Goal: Information Seeking & Learning: Learn about a topic

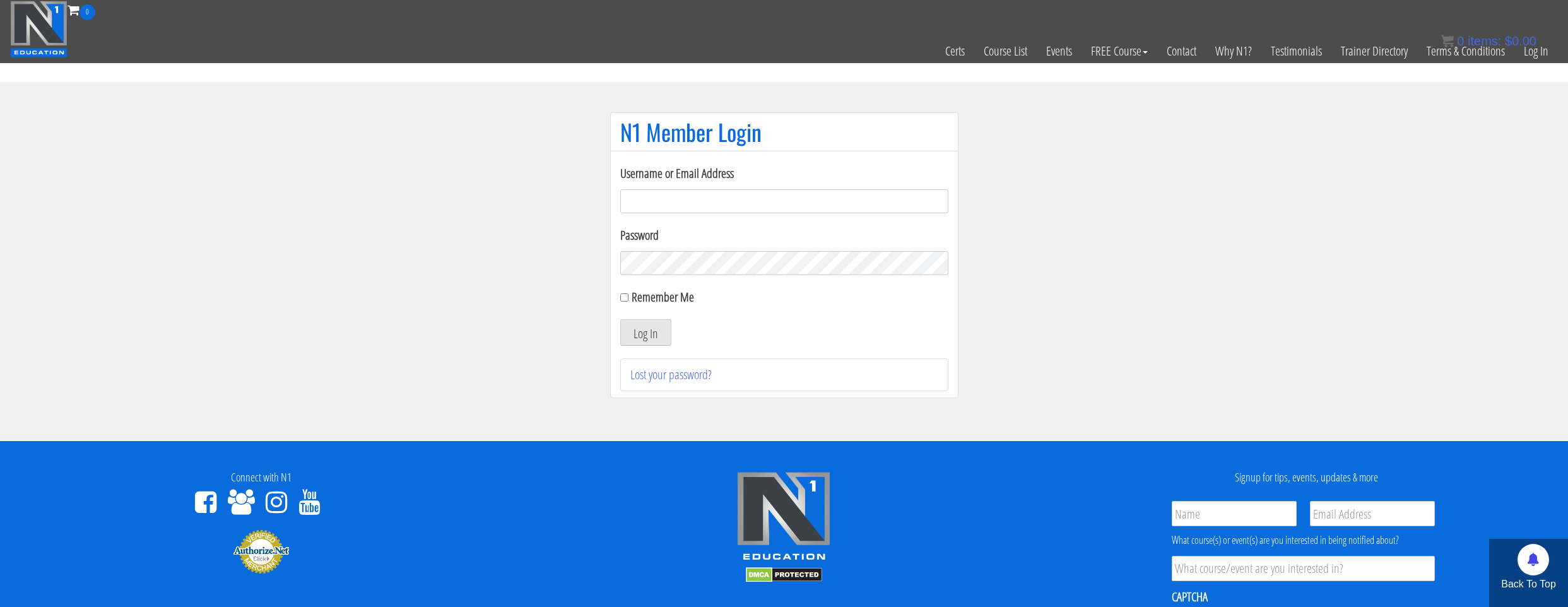
click at [702, 212] on input "Username or Email Address" at bounding box center [785, 201] width 328 height 24
type input "[EMAIL_ADDRESS][DOMAIN_NAME]"
click at [664, 286] on form "Username or Email Address natejb344@hotmail.com Password Remember Me Log In" at bounding box center [785, 255] width 328 height 182
click at [664, 297] on label "Remember Me" at bounding box center [663, 297] width 62 height 17
click at [629, 297] on input "Remember Me" at bounding box center [625, 298] width 8 height 8
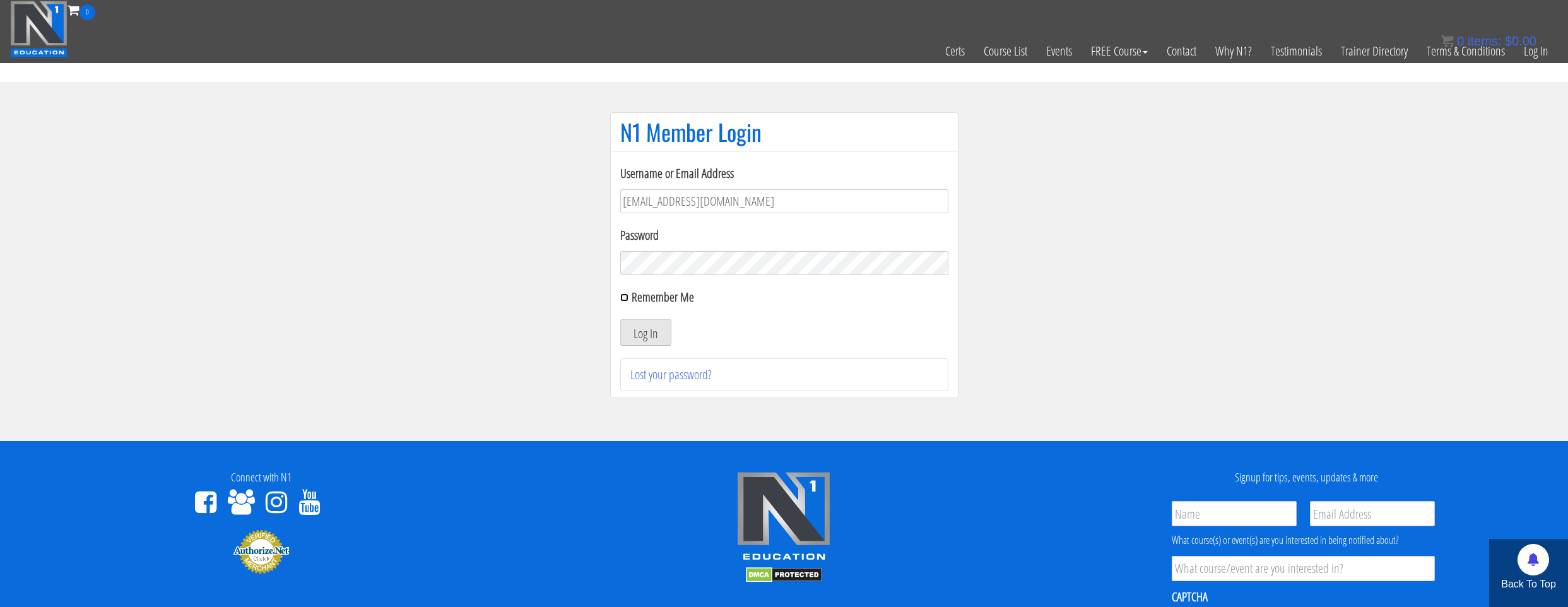
checkbox input "true"
click at [656, 322] on button "Log In" at bounding box center [646, 333] width 51 height 27
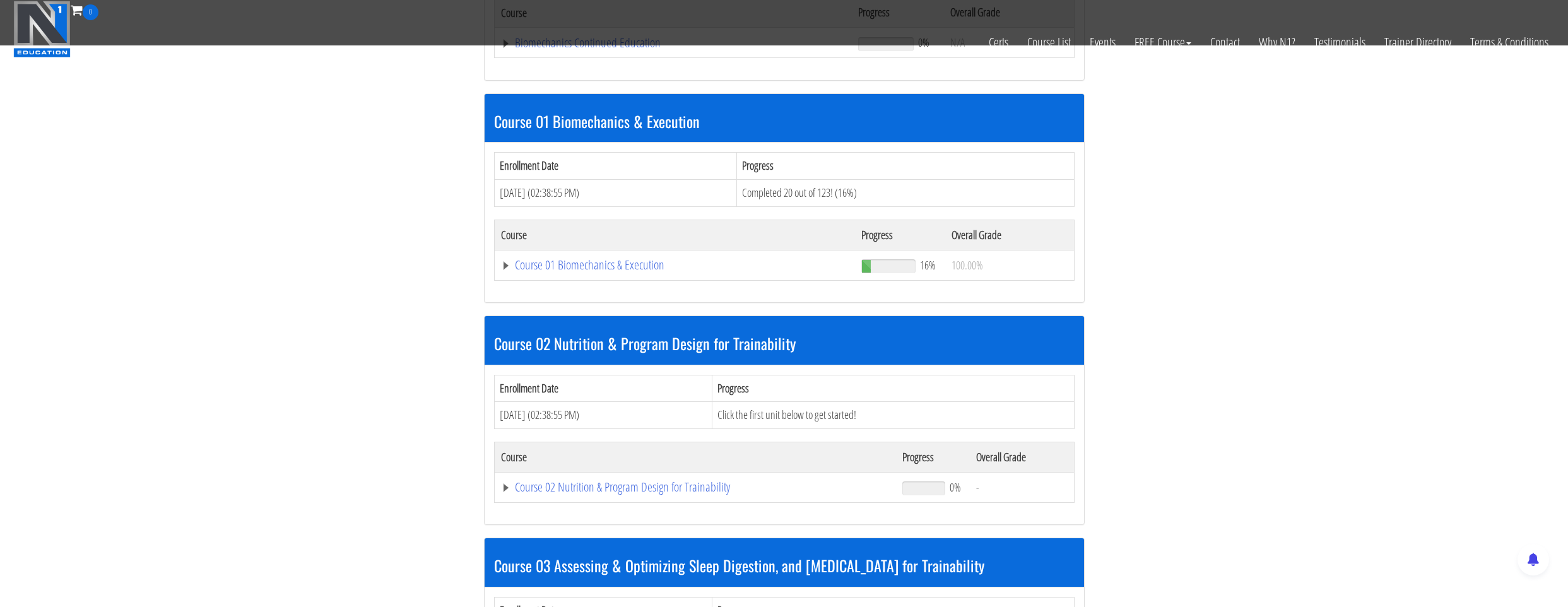
scroll to position [379, 0]
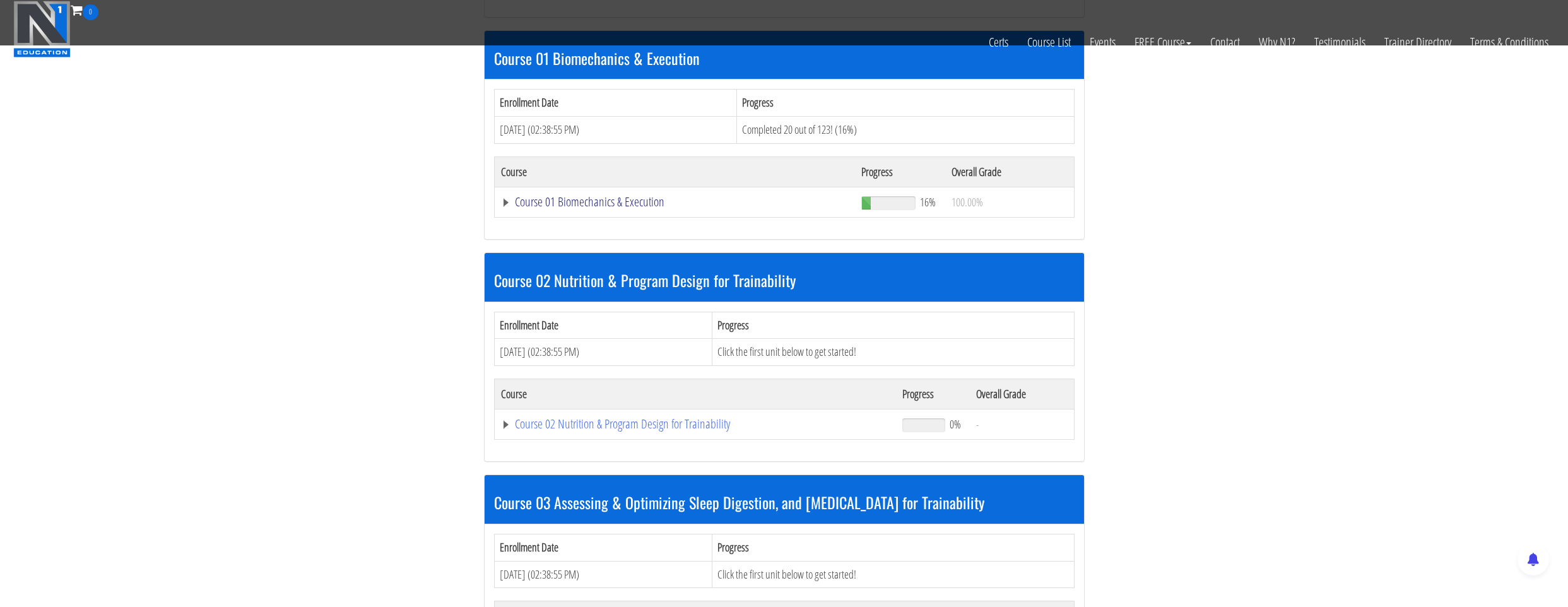
drag, startPoint x: 644, startPoint y: 211, endPoint x: 644, endPoint y: 205, distance: 6.0
click at [644, 211] on td "Course 01 Biomechanics & Execution" at bounding box center [674, 202] width 361 height 31
click at [644, 205] on link "Course 01 Biomechanics & Execution" at bounding box center [675, 201] width 348 height 13
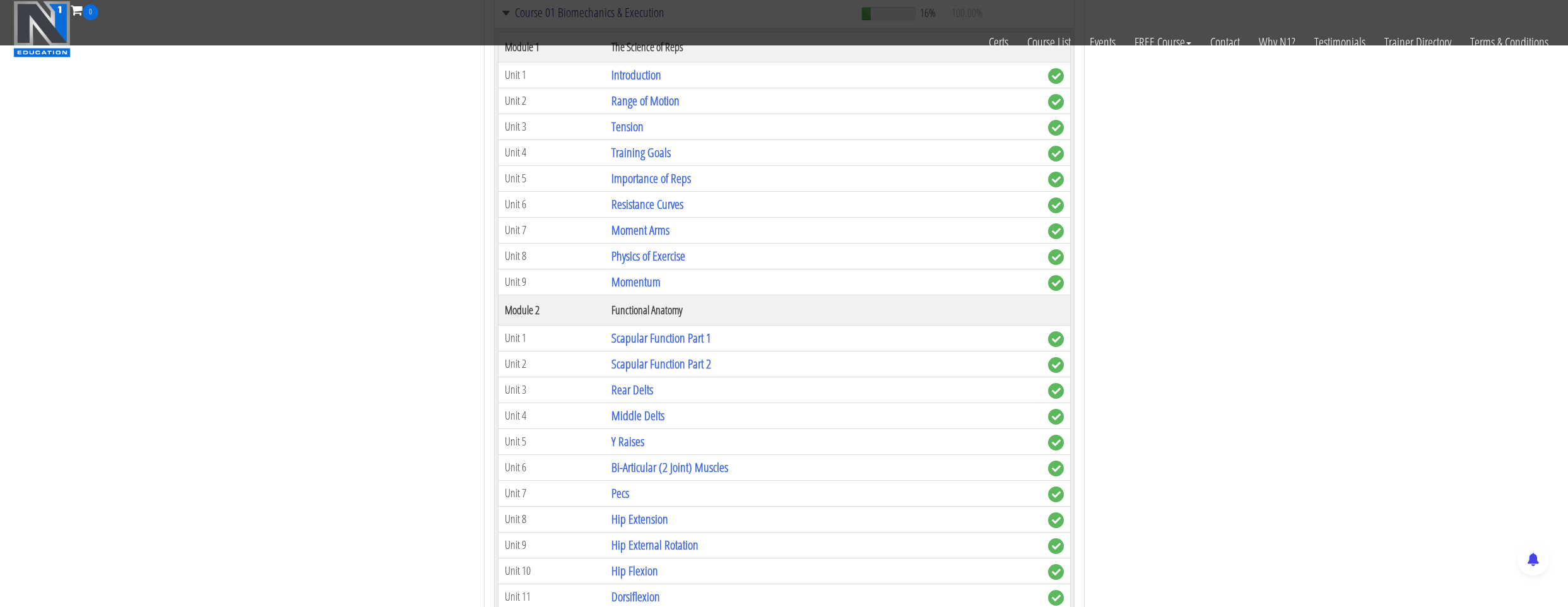
scroll to position [757, 0]
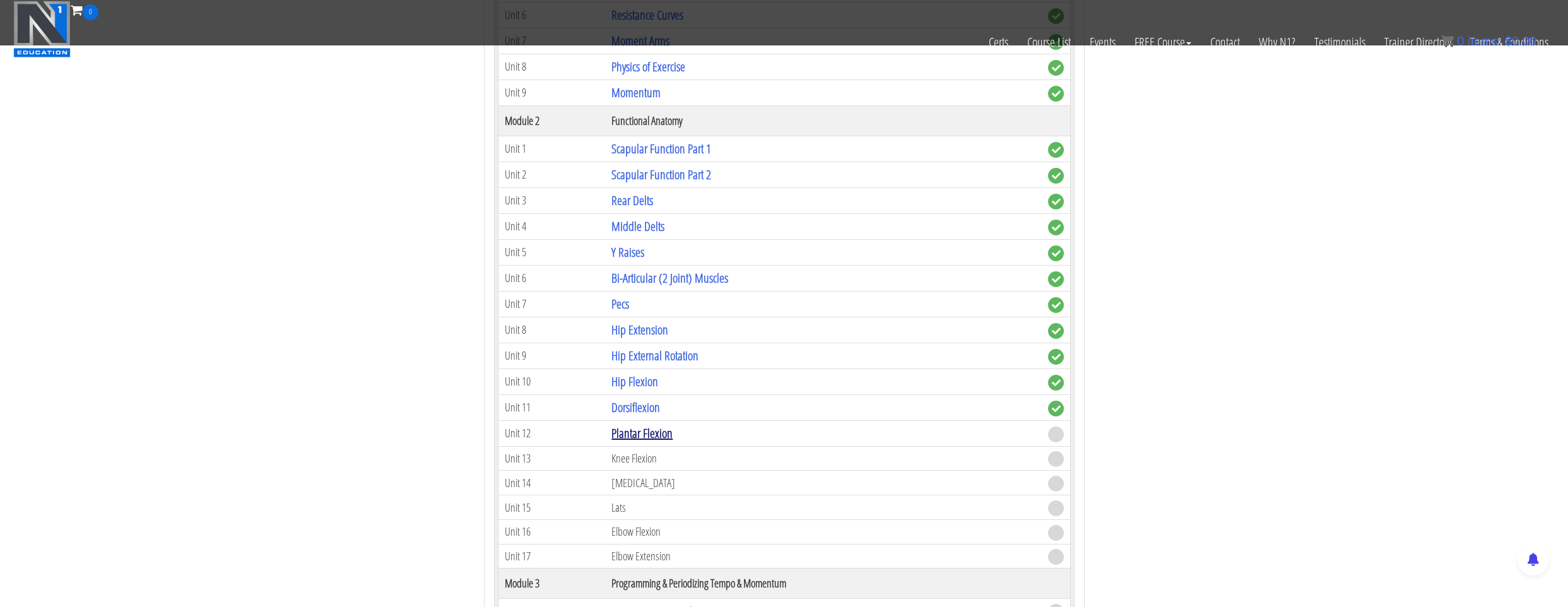
click at [657, 439] on link "Plantar Flexion" at bounding box center [642, 433] width 61 height 17
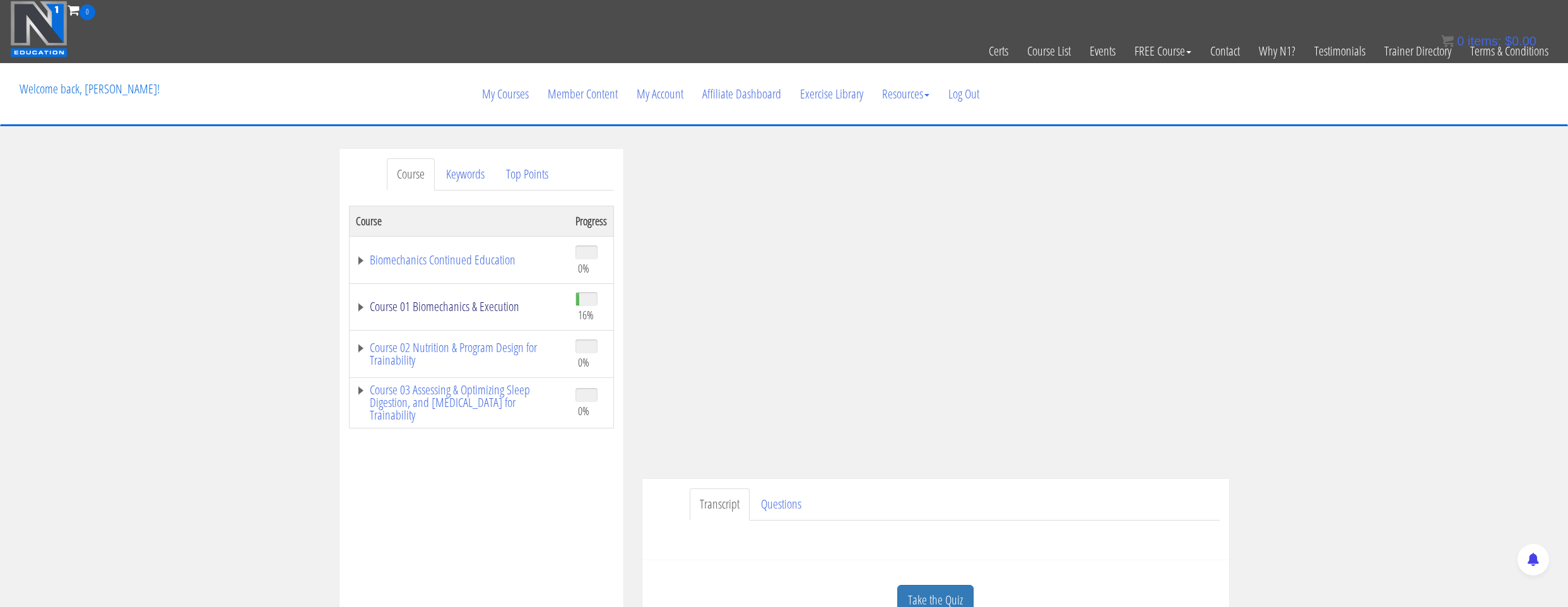
click at [500, 310] on link "Course 01 Biomechanics & Execution" at bounding box center [460, 306] width 207 height 13
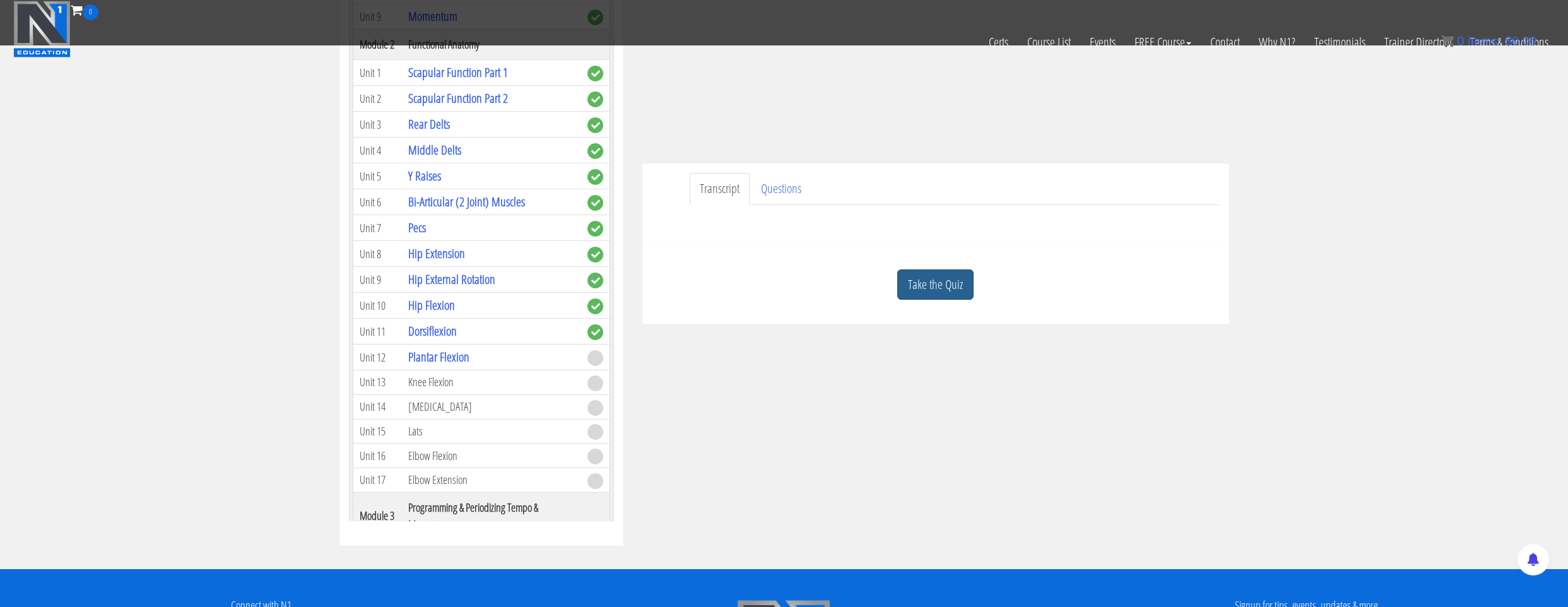
click at [930, 298] on link "Take the Quiz" at bounding box center [935, 285] width 76 height 31
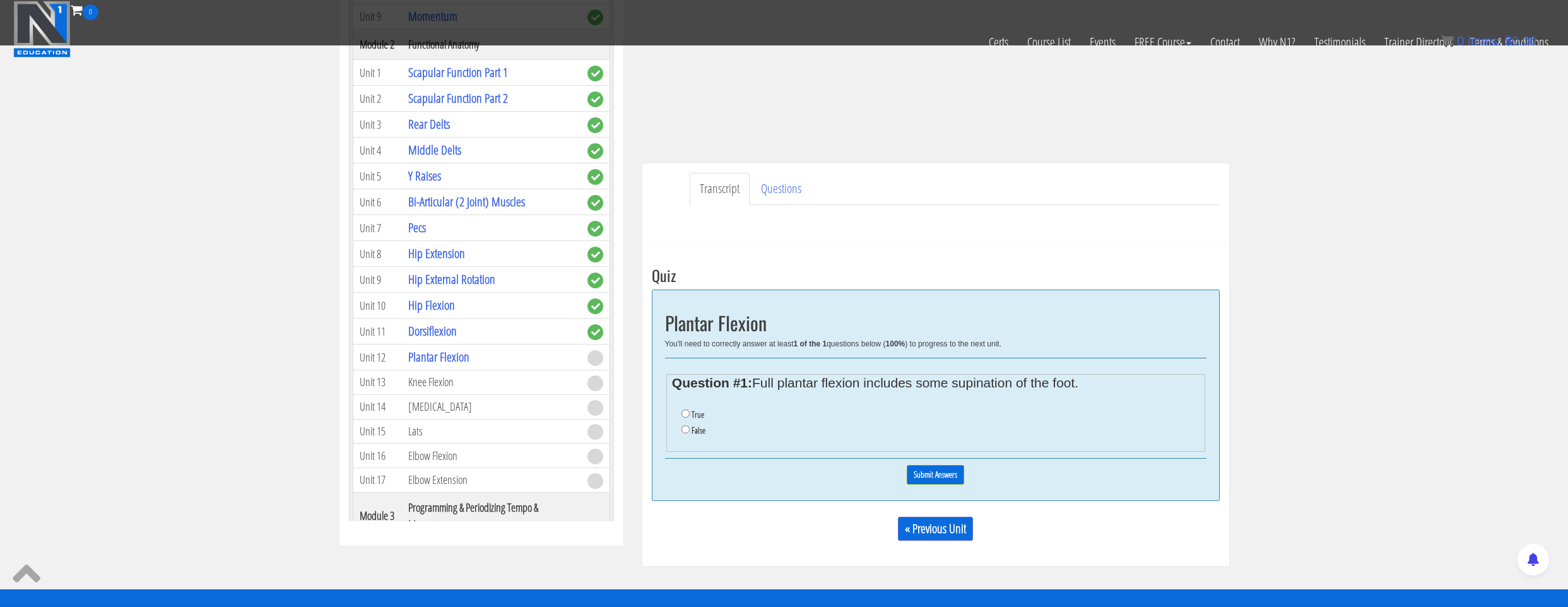
scroll to position [315, 0]
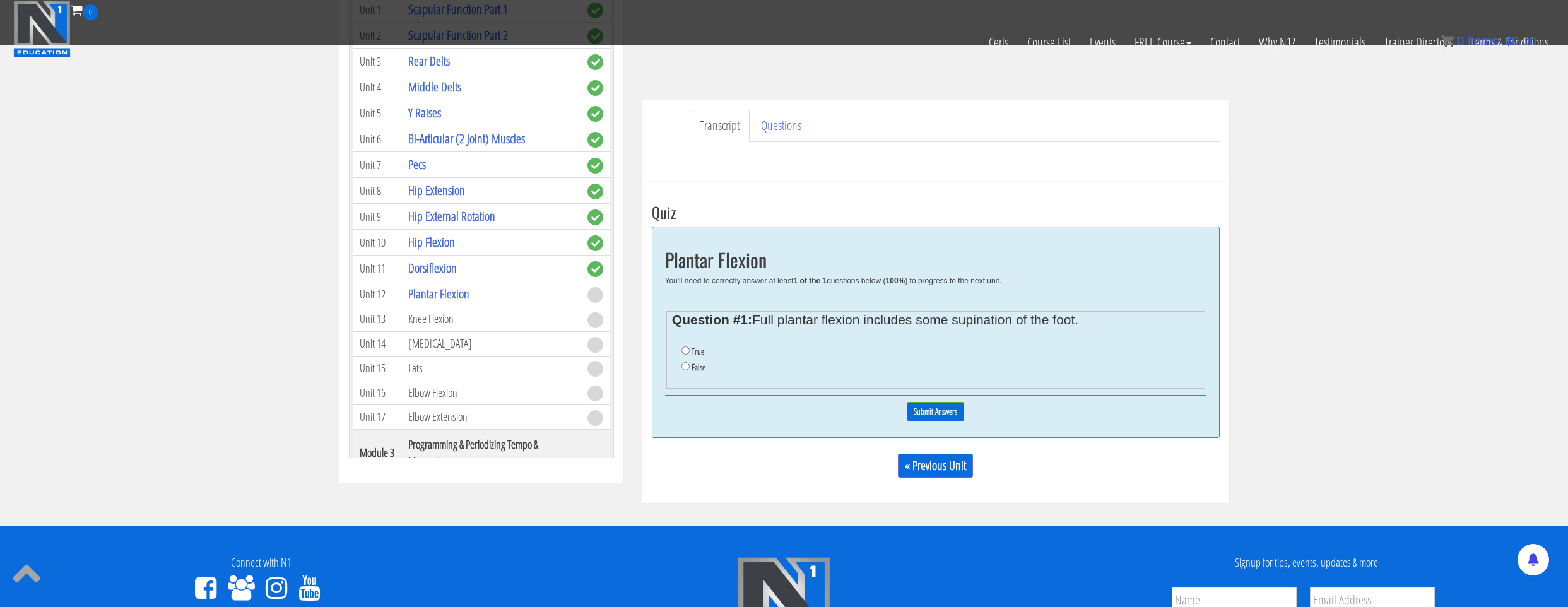
click at [707, 348] on li "True" at bounding box center [940, 352] width 518 height 16
click at [692, 352] on label "True" at bounding box center [698, 351] width 13 height 10
click at [690, 352] on input "True" at bounding box center [686, 350] width 8 height 8
radio input "true"
click at [922, 418] on input "Submit Answers" at bounding box center [935, 411] width 57 height 19
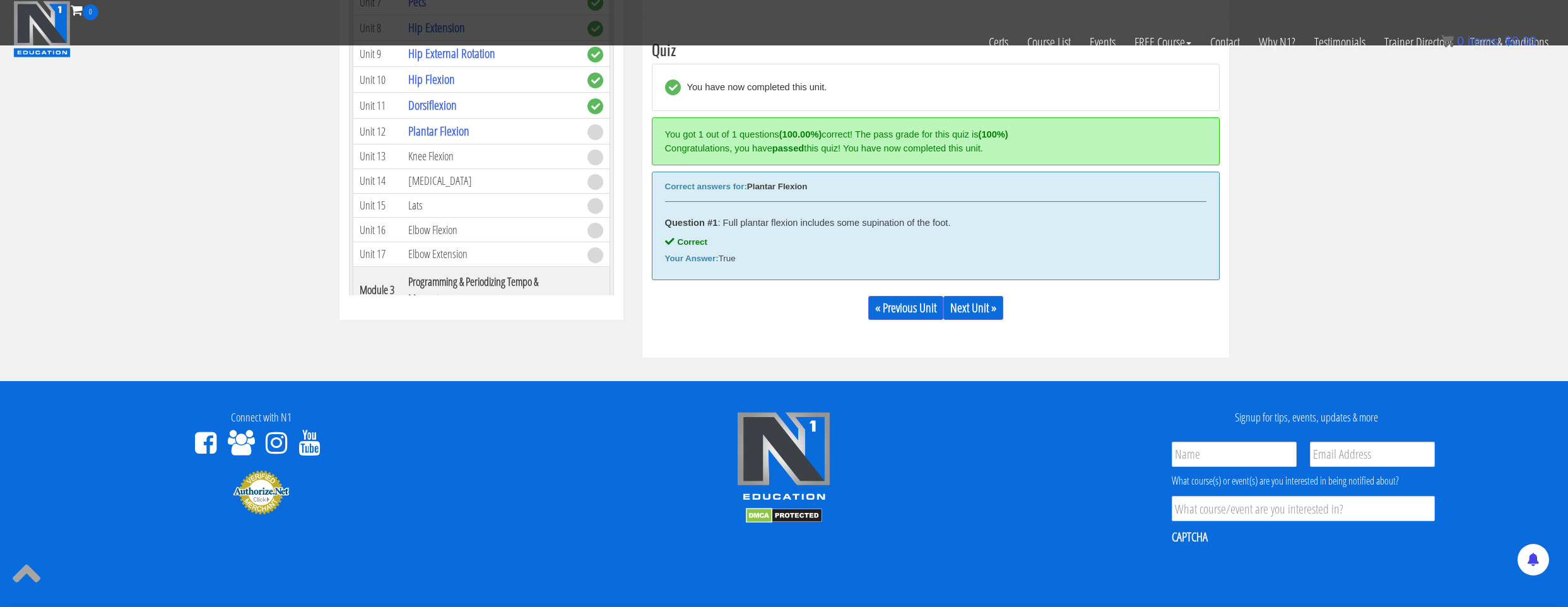
scroll to position [479, 0]
click at [982, 303] on link "Next Unit »" at bounding box center [973, 307] width 60 height 24
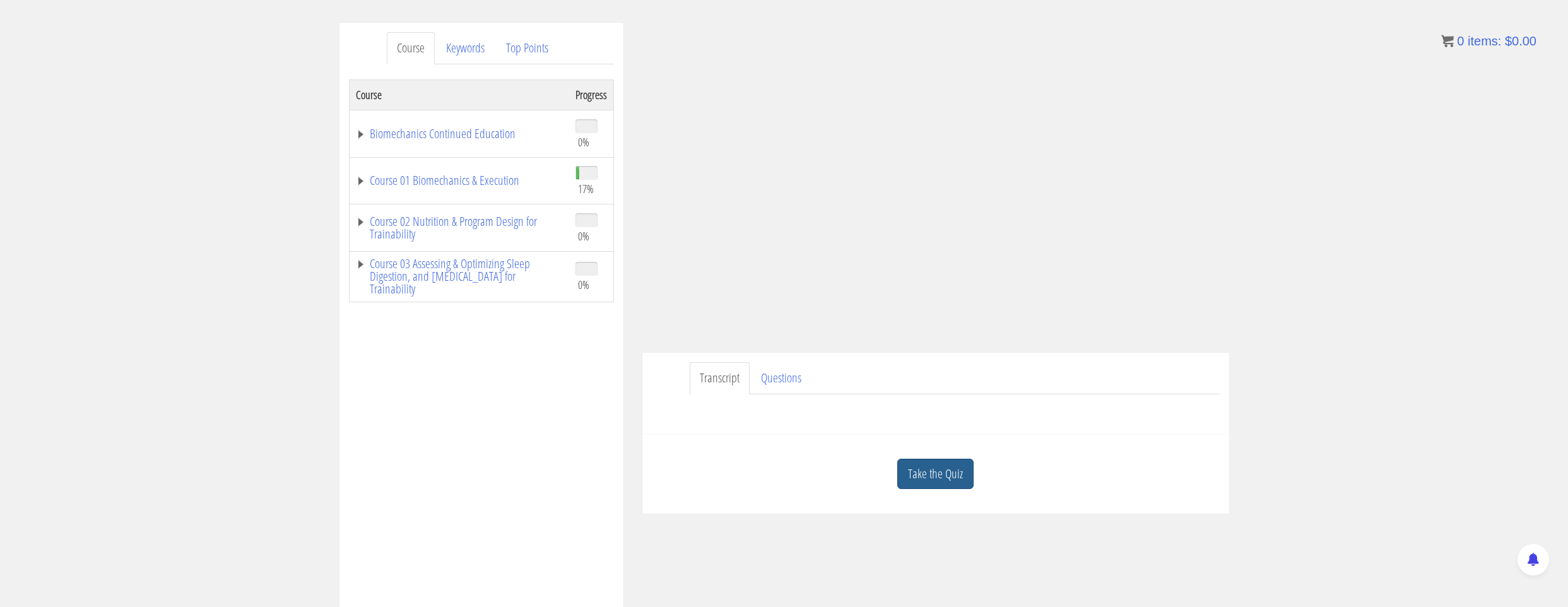
click at [955, 469] on link "Take the Quiz" at bounding box center [935, 474] width 76 height 31
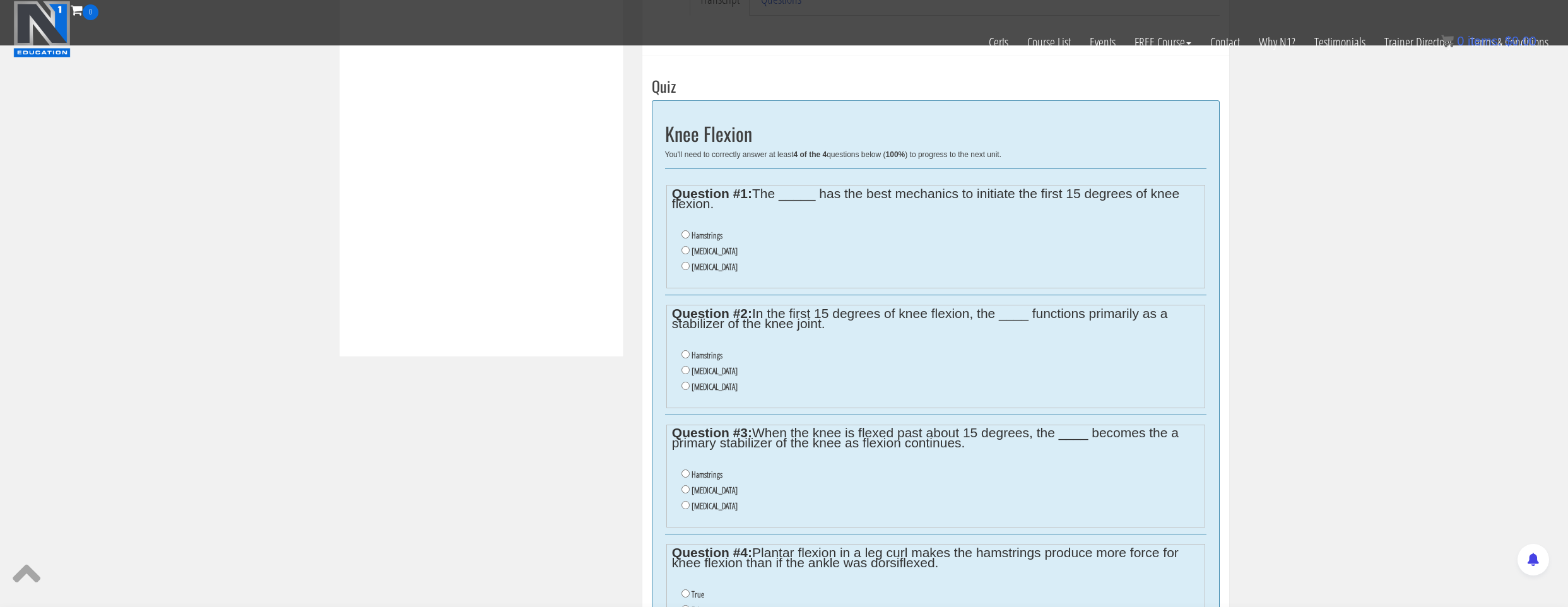
scroll to position [379, 0]
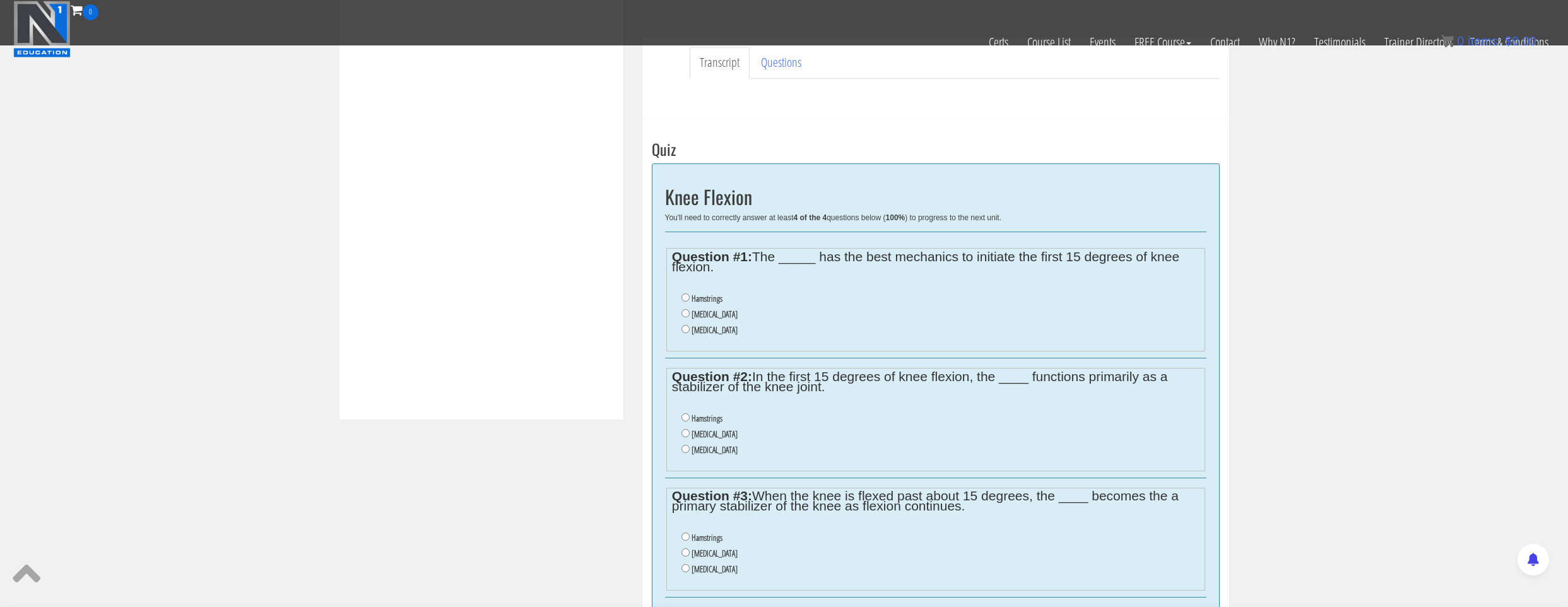
drag, startPoint x: 712, startPoint y: 307, endPoint x: 722, endPoint y: 315, distance: 12.8
click at [712, 307] on li "Gastrocnemius" at bounding box center [940, 315] width 518 height 16
click at [722, 315] on label "Gastrocnemius" at bounding box center [714, 313] width 46 height 10
click at [690, 315] on input "Gastrocnemius" at bounding box center [686, 313] width 8 height 8
radio input "true"
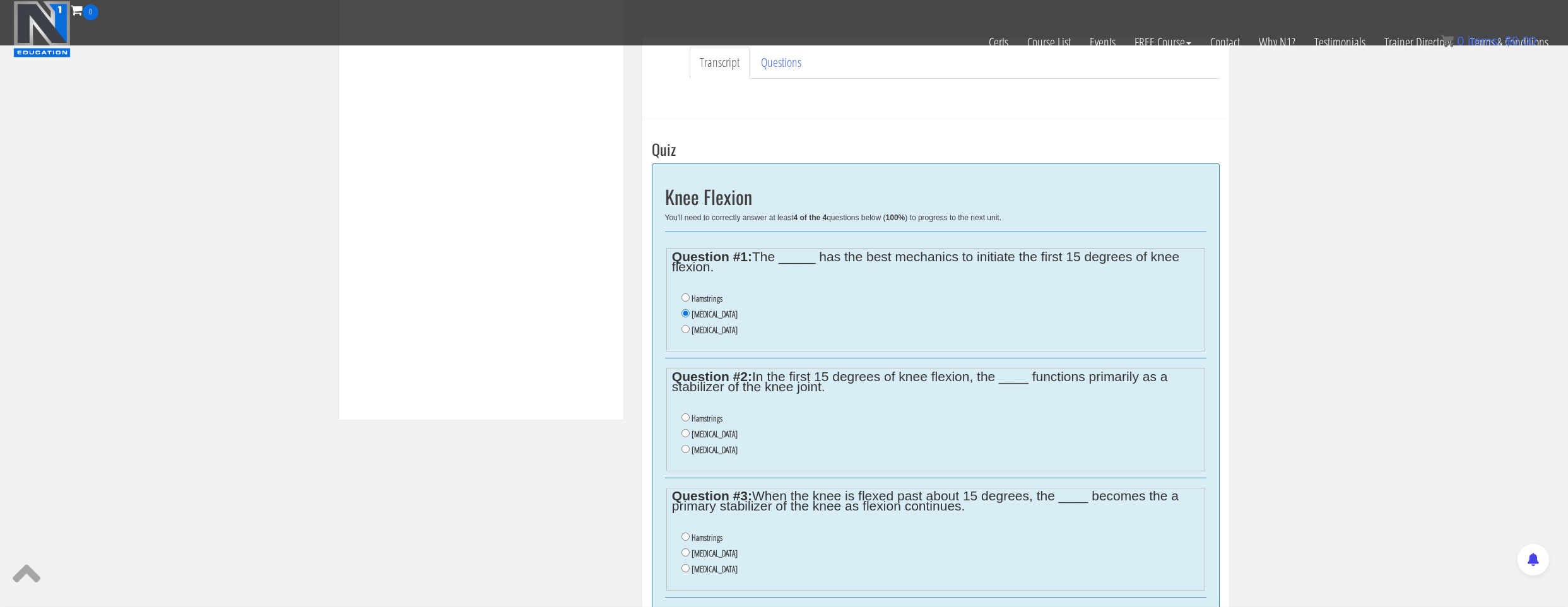
click at [724, 436] on label "Gastrocnemius" at bounding box center [714, 434] width 46 height 10
click at [690, 436] on input "Gastrocnemius" at bounding box center [686, 433] width 8 height 8
radio input "true"
click at [698, 450] on label "Soleus" at bounding box center [714, 450] width 46 height 10
click at [690, 450] on input "Soleus" at bounding box center [686, 449] width 8 height 8
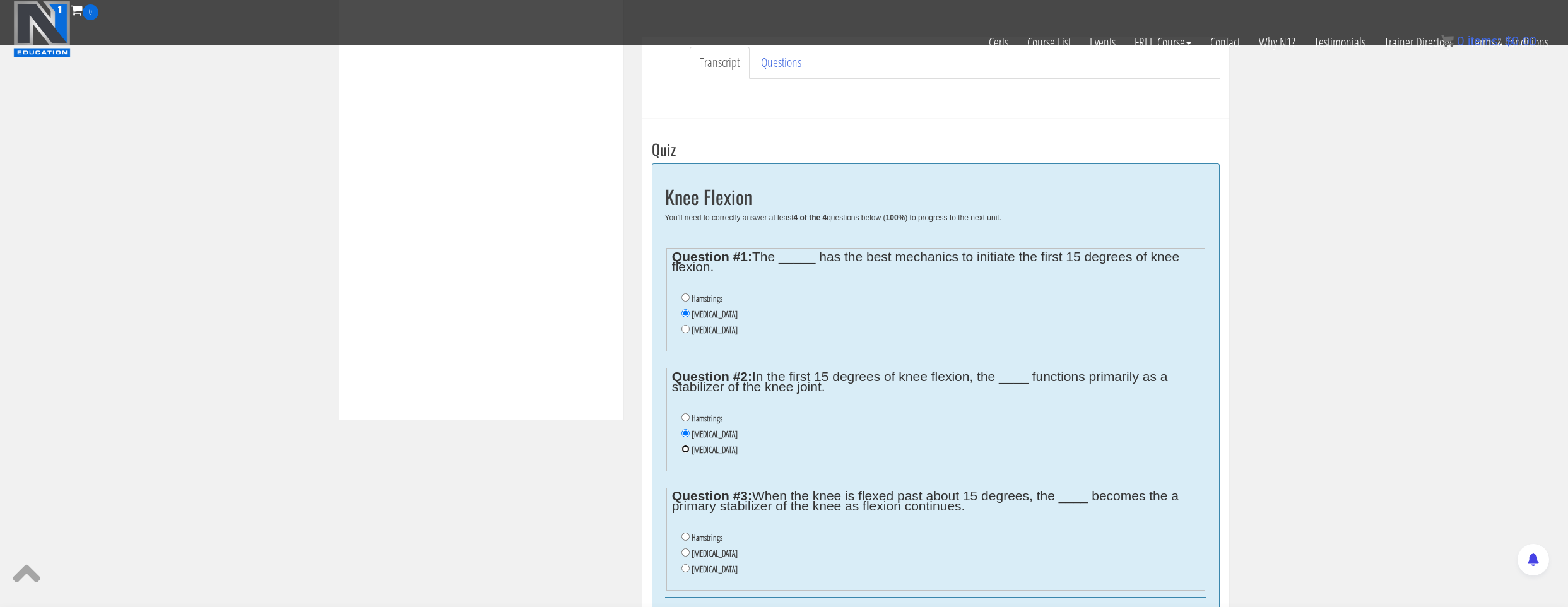
radio input "true"
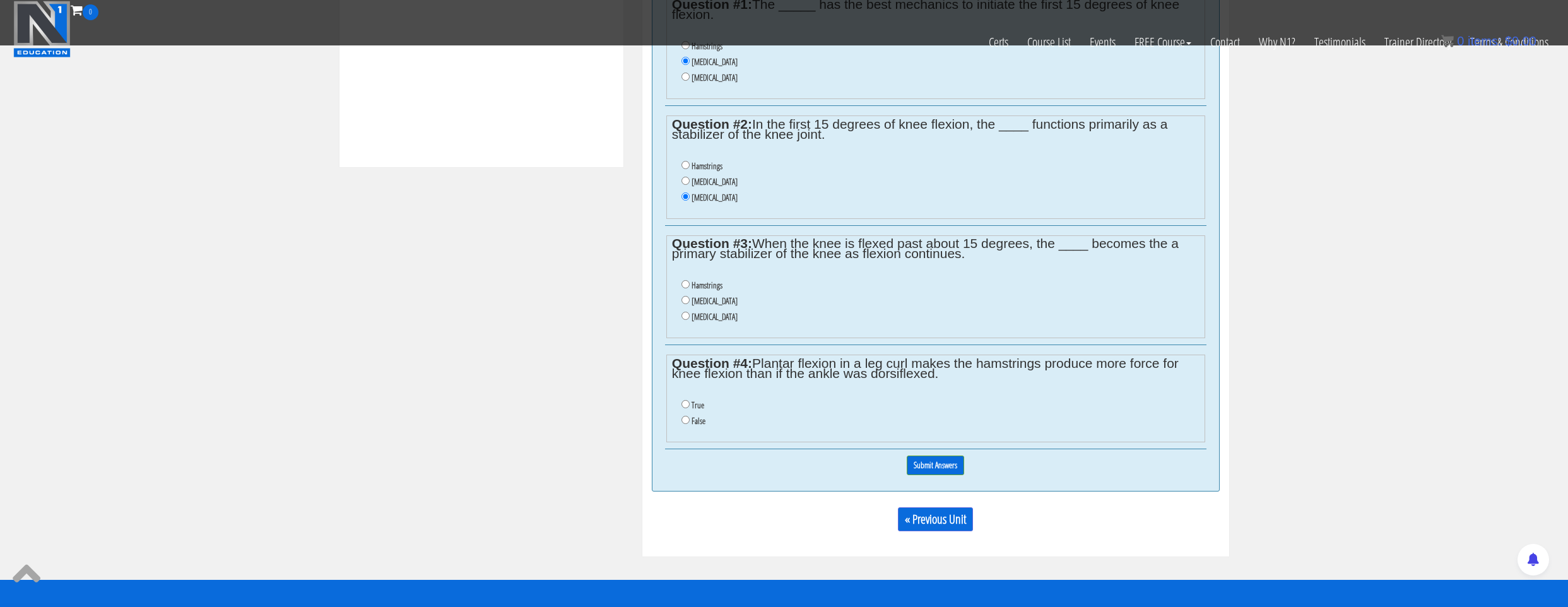
click at [699, 285] on label "Hamstrings" at bounding box center [707, 285] width 31 height 10
click at [690, 285] on input "Hamstrings" at bounding box center [686, 284] width 8 height 8
radio input "true"
drag, startPoint x: 698, startPoint y: 423, endPoint x: 818, endPoint y: 422, distance: 120.0
click at [698, 422] on label "False" at bounding box center [698, 420] width 14 height 10
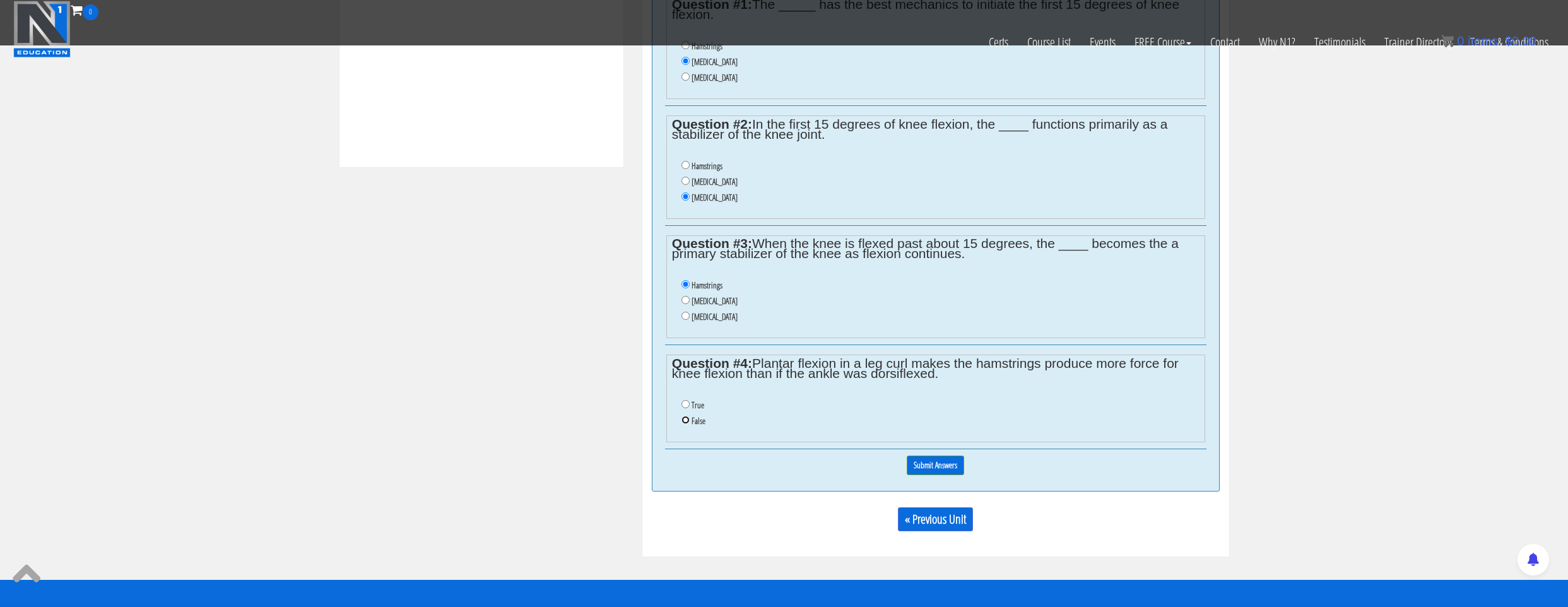
click at [690, 422] on input "False" at bounding box center [686, 420] width 8 height 8
radio input "true"
click at [934, 470] on input "Submit Answers" at bounding box center [935, 465] width 57 height 19
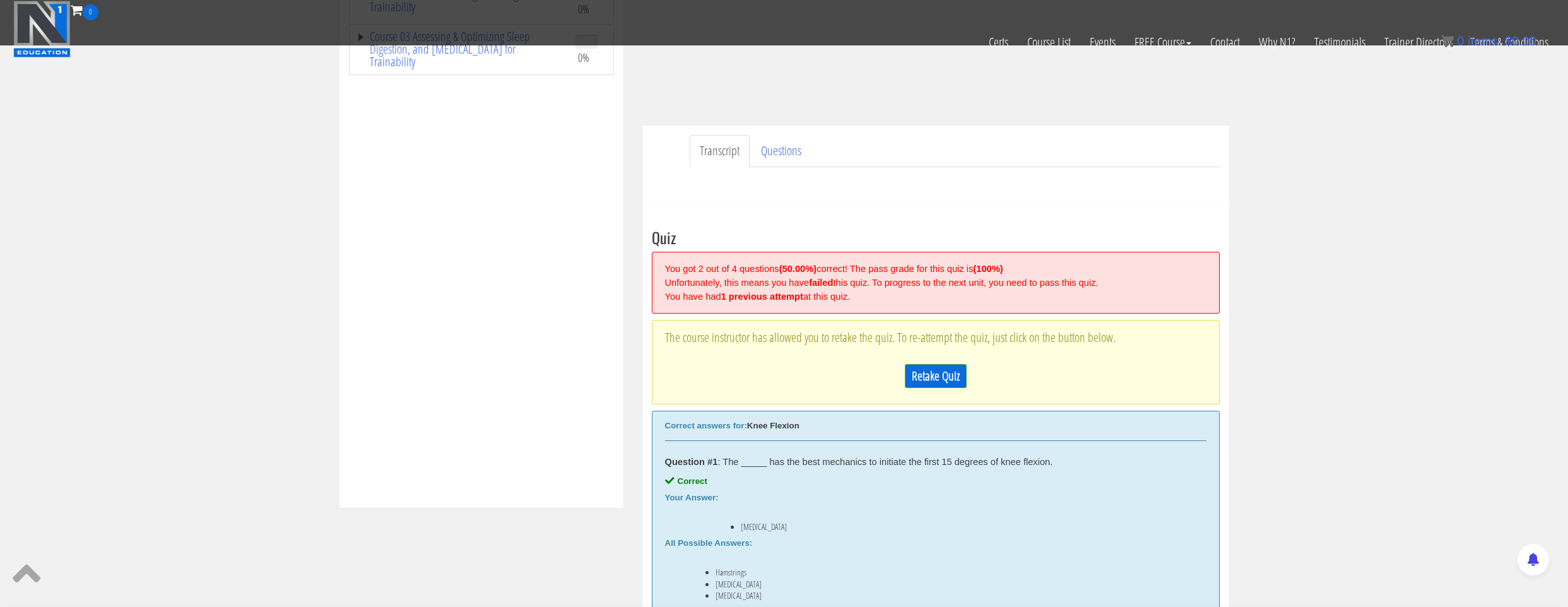
scroll to position [416, 0]
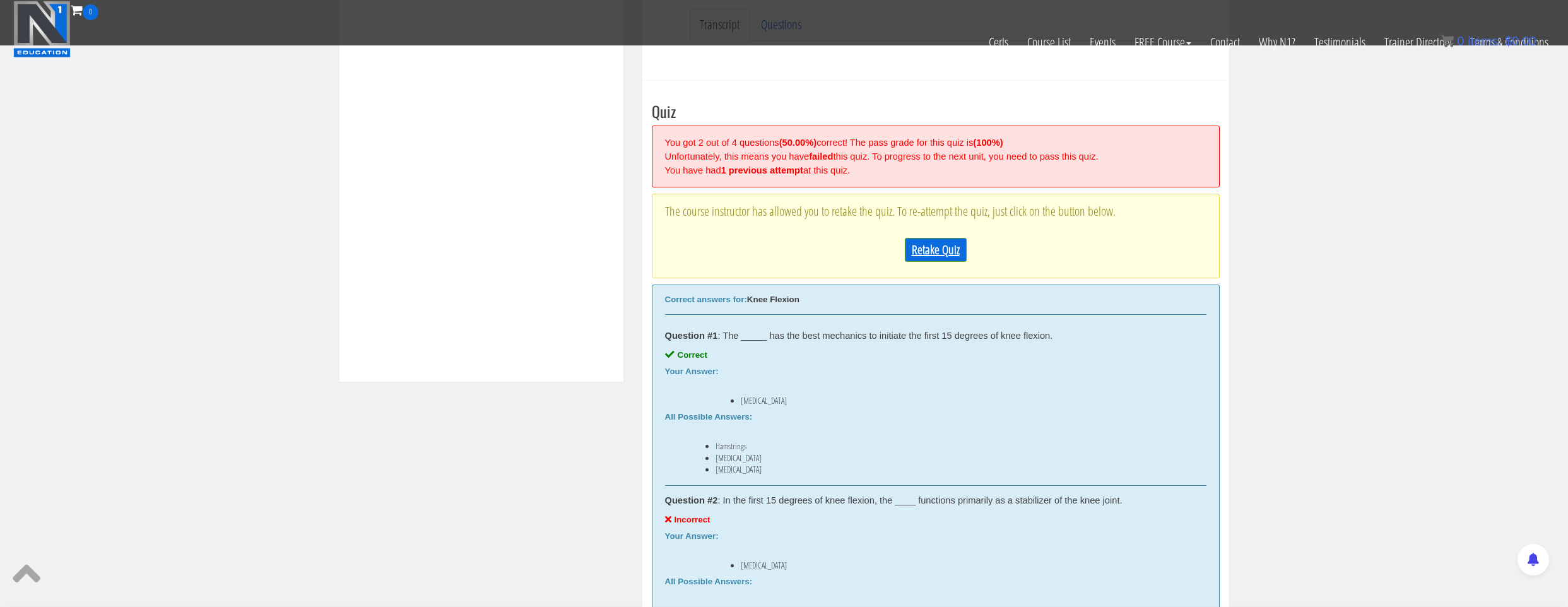
click at [912, 252] on link "Retake Quiz" at bounding box center [935, 250] width 62 height 24
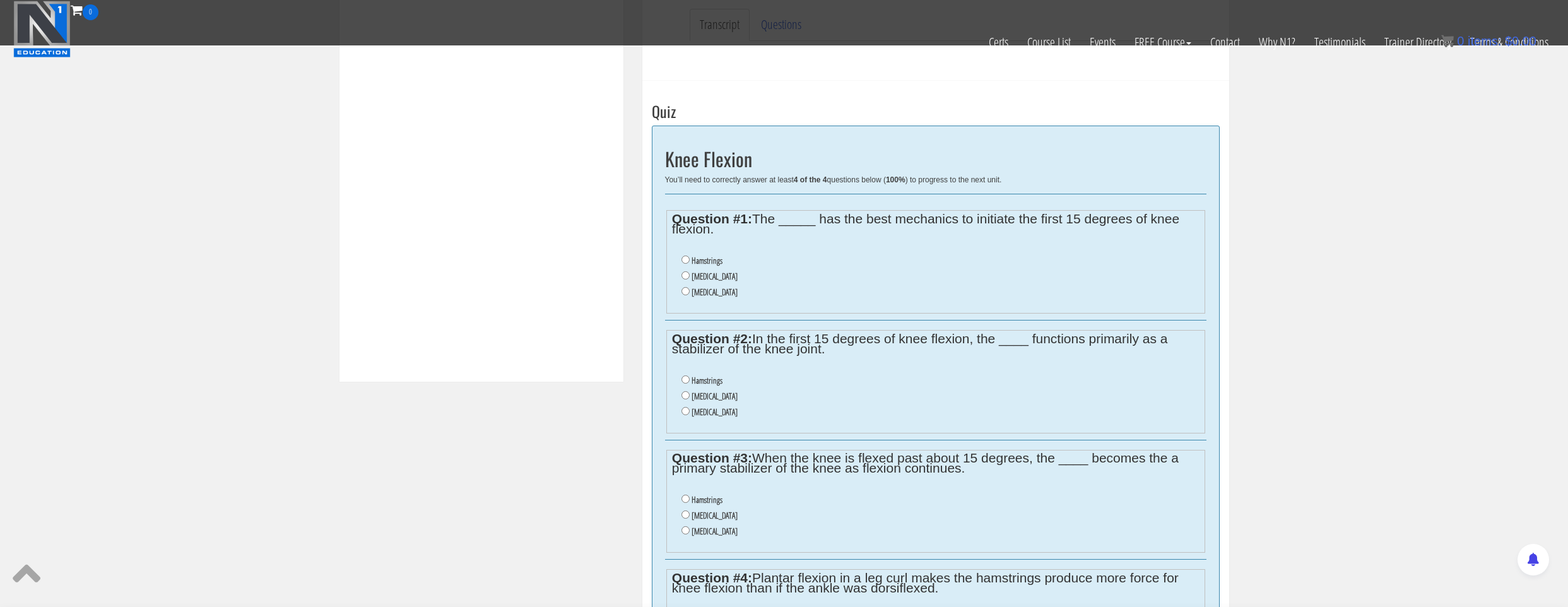
click at [719, 273] on label "Gastrocnemius" at bounding box center [714, 276] width 46 height 10
click at [690, 273] on input "Gastrocnemius" at bounding box center [686, 275] width 8 height 8
radio input "true"
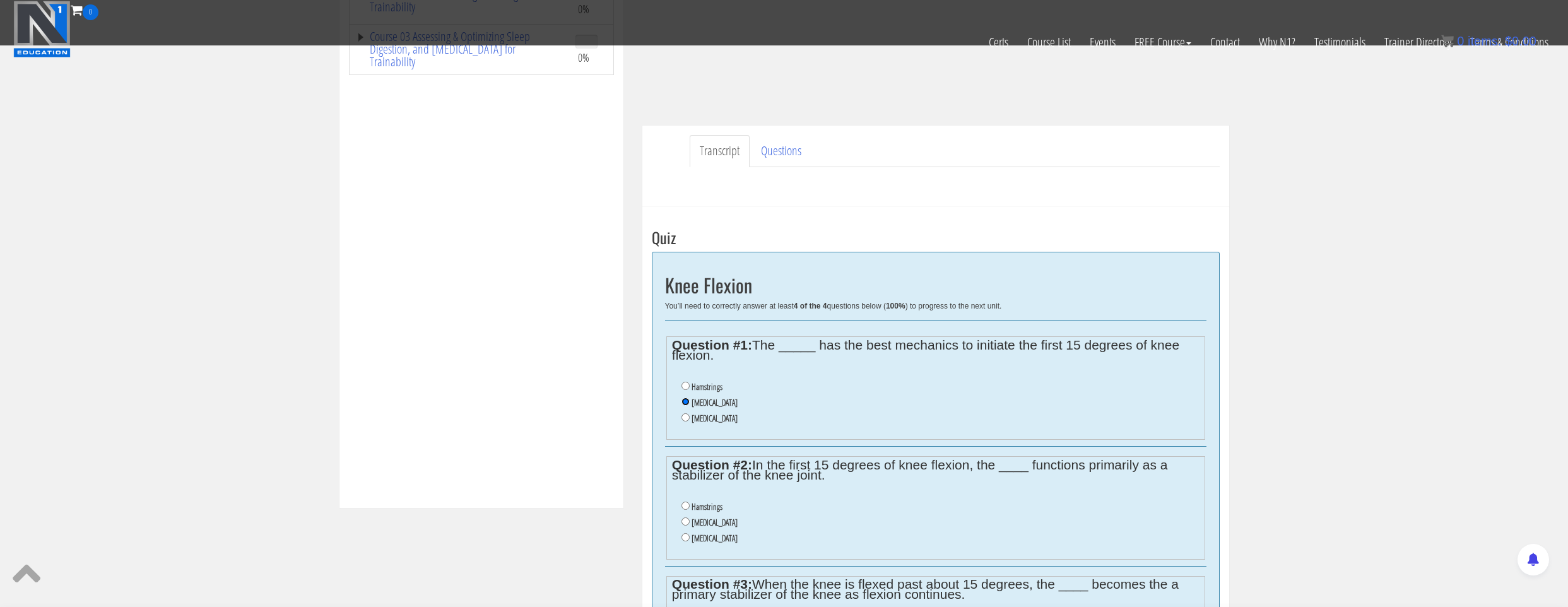
scroll to position [669, 0]
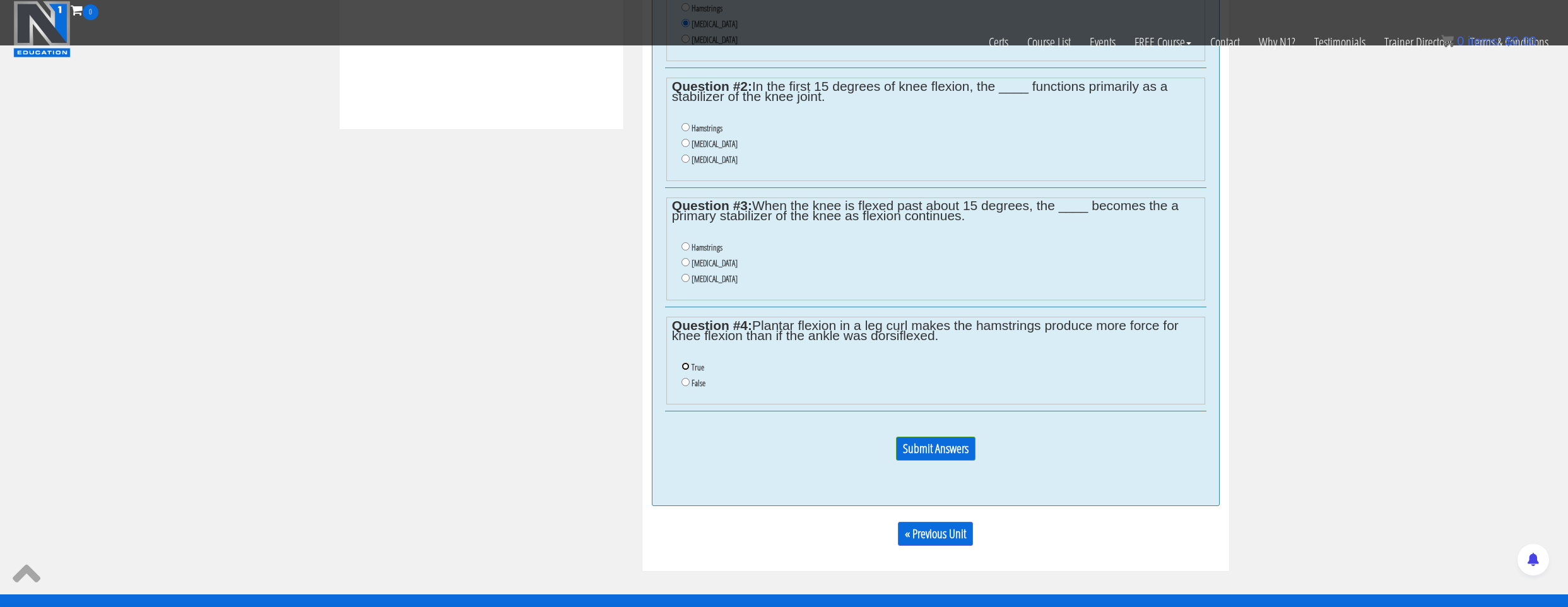
click at [686, 369] on input "True" at bounding box center [686, 366] width 8 height 8
radio input "true"
click at [694, 384] on label "False" at bounding box center [698, 383] width 14 height 10
click at [690, 384] on input "False" at bounding box center [686, 382] width 8 height 8
radio input "true"
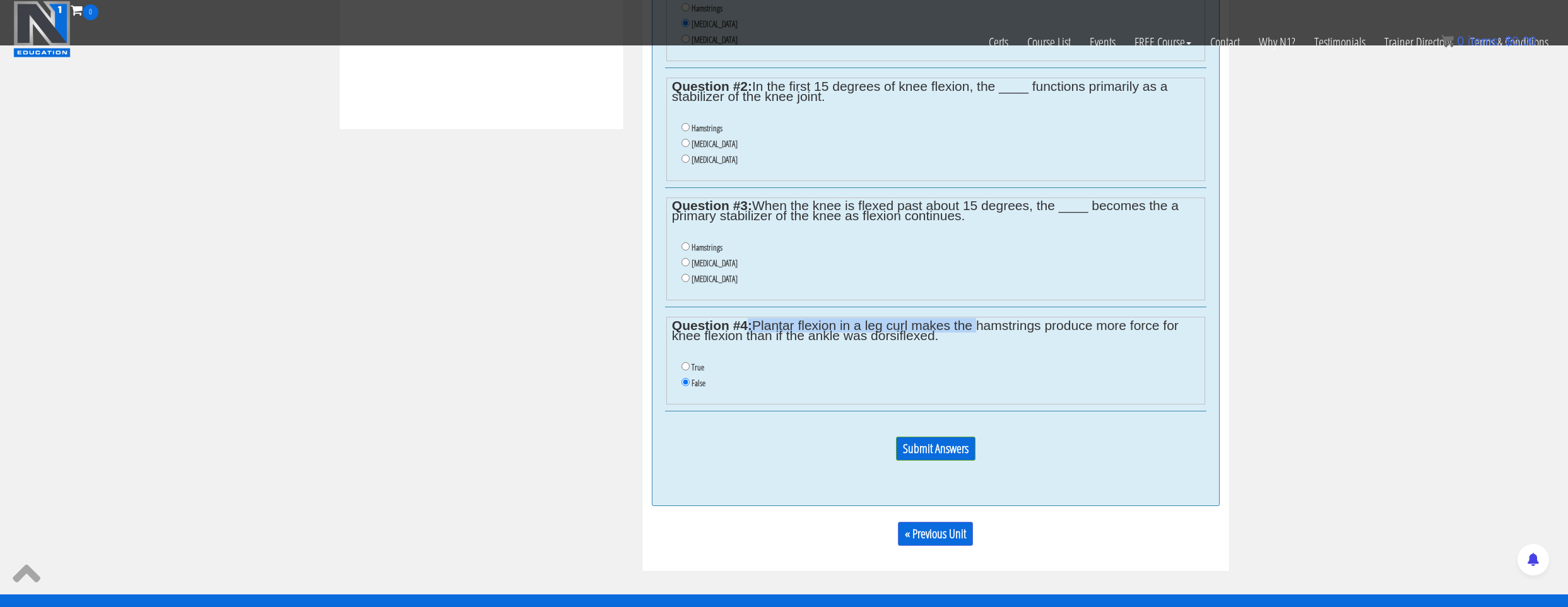
drag, startPoint x: 748, startPoint y: 328, endPoint x: 975, endPoint y: 327, distance: 227.0
click at [975, 327] on legend "Question #4: Plantar flexion in a leg curl makes the hamstrings produce more fo…" at bounding box center [935, 330] width 527 height 20
click at [957, 351] on fieldset "Question #4: Plantar flexion in a leg curl makes the hamstrings produce more fo…" at bounding box center [935, 361] width 539 height 88
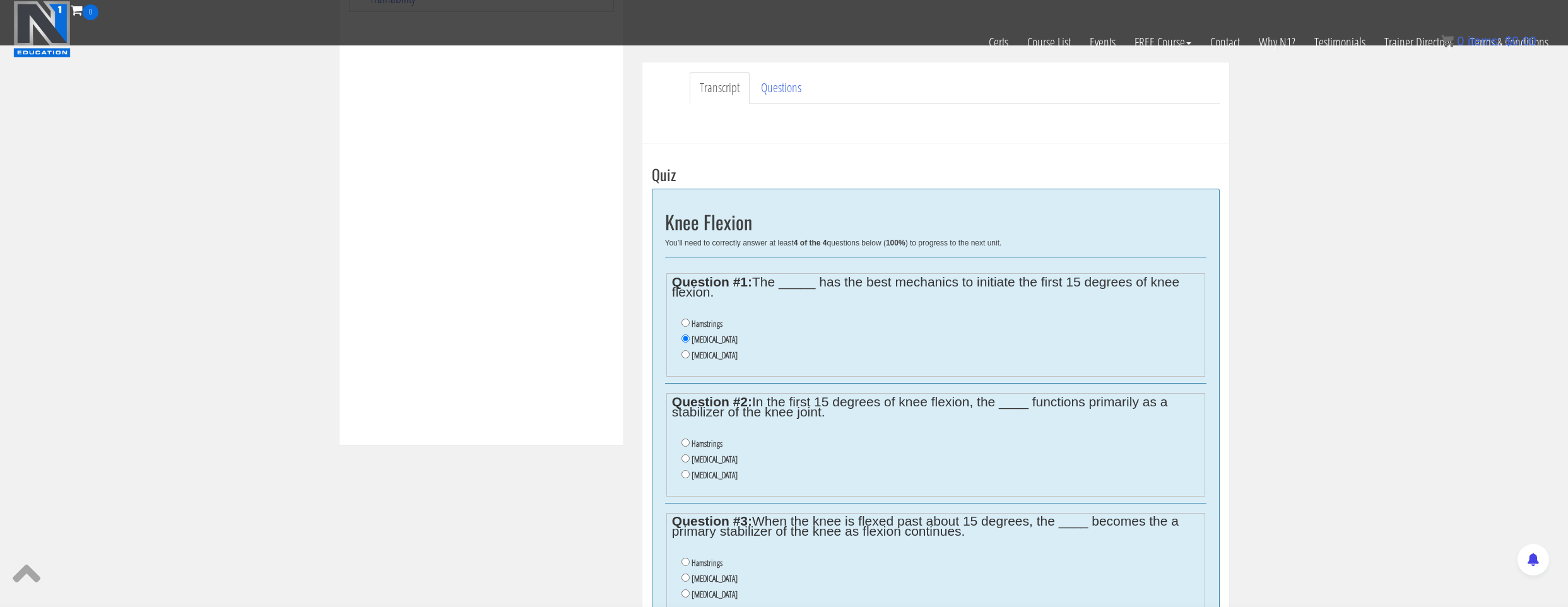
scroll to position [39, 0]
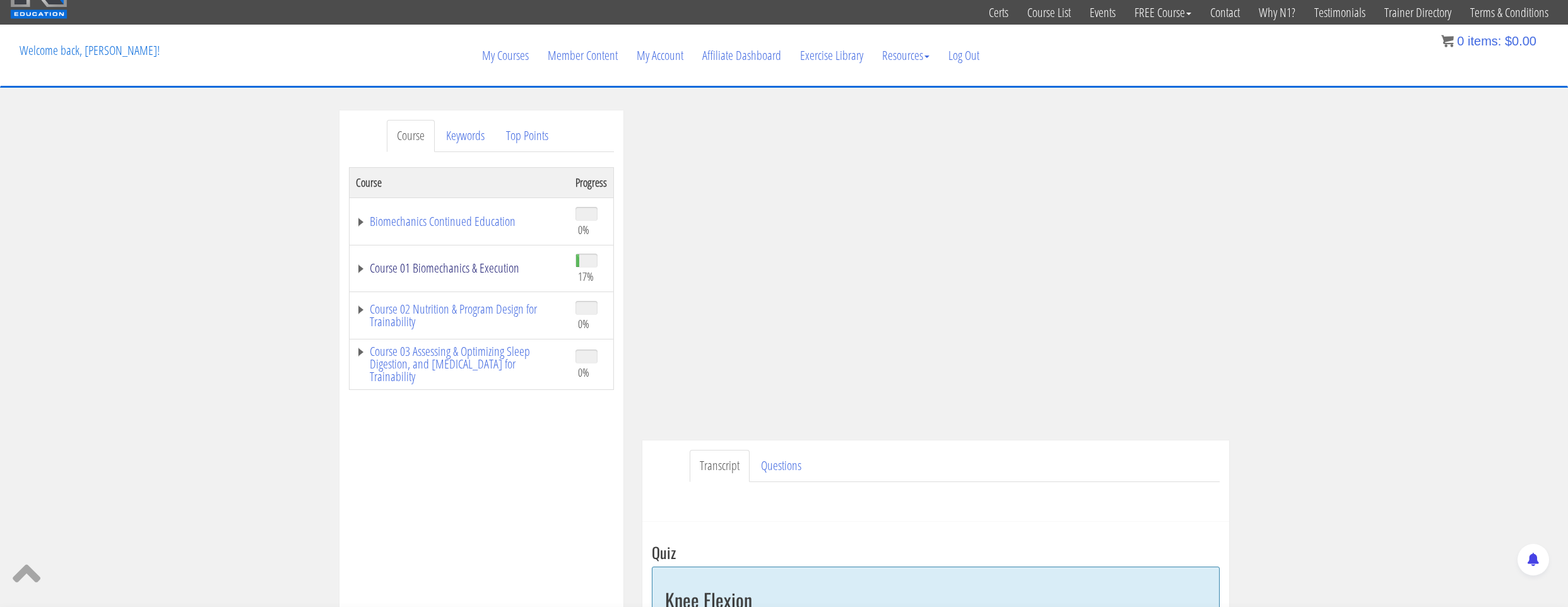
click at [458, 264] on link "Course 01 Biomechanics & Execution" at bounding box center [460, 268] width 207 height 13
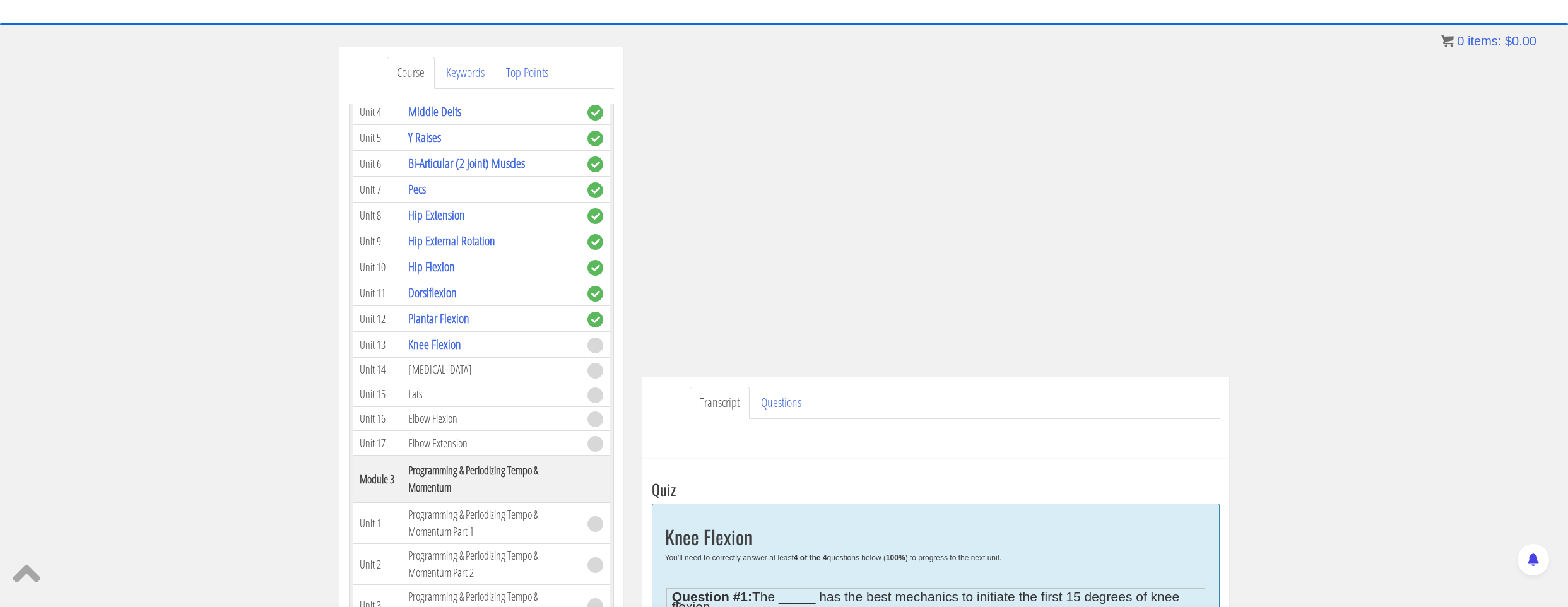
scroll to position [0, 0]
